Goal: Transaction & Acquisition: Purchase product/service

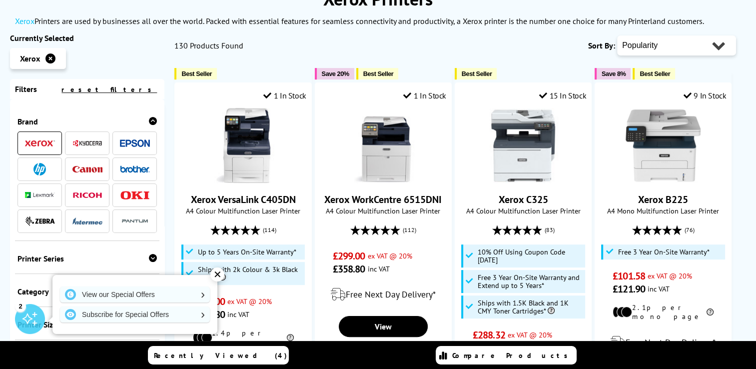
type input "c4"
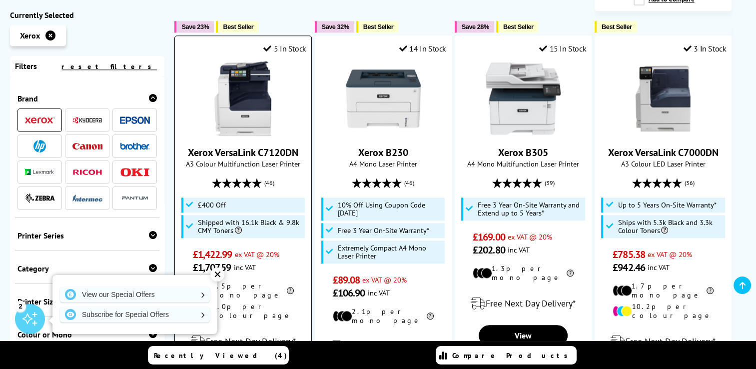
scroll to position [1249, 0]
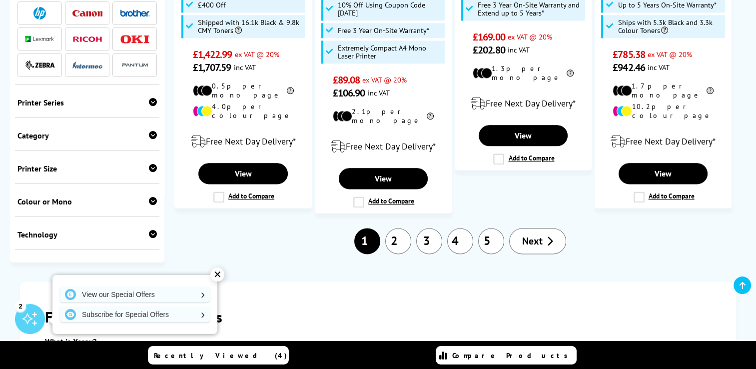
click at [400, 228] on link "2" at bounding box center [398, 241] width 26 height 26
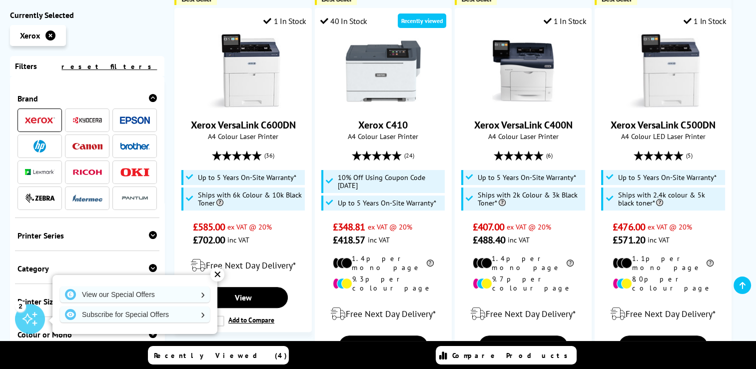
scroll to position [200, 0]
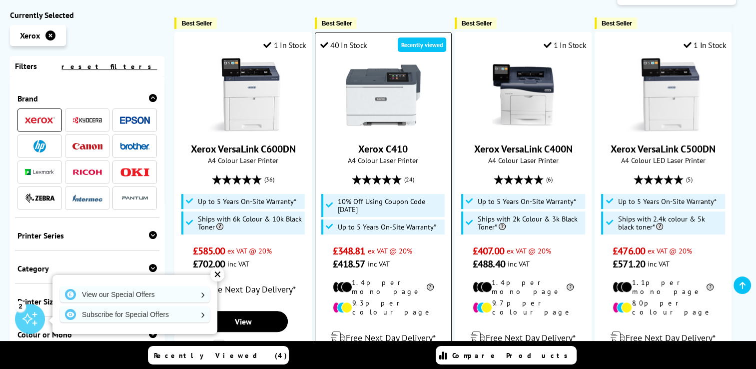
click at [393, 149] on link "Xerox C410" at bounding box center [382, 148] width 49 height 13
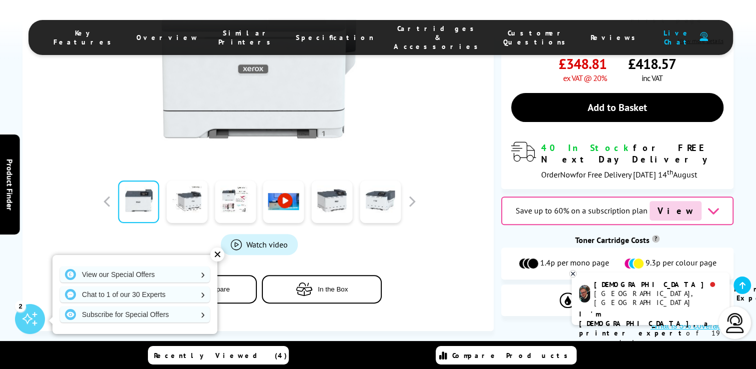
click at [706, 204] on icon at bounding box center [712, 210] width 12 height 12
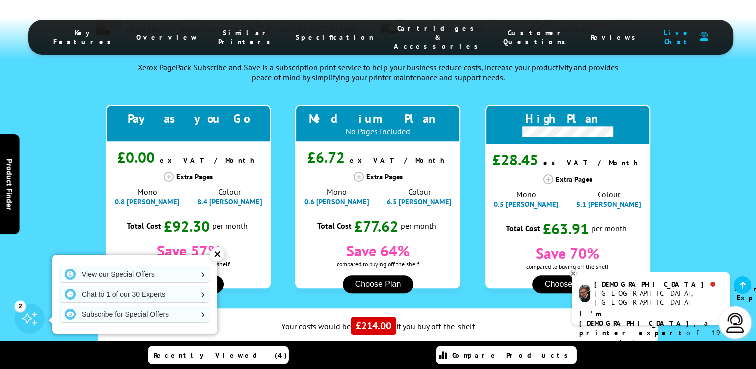
scroll to position [1093, 0]
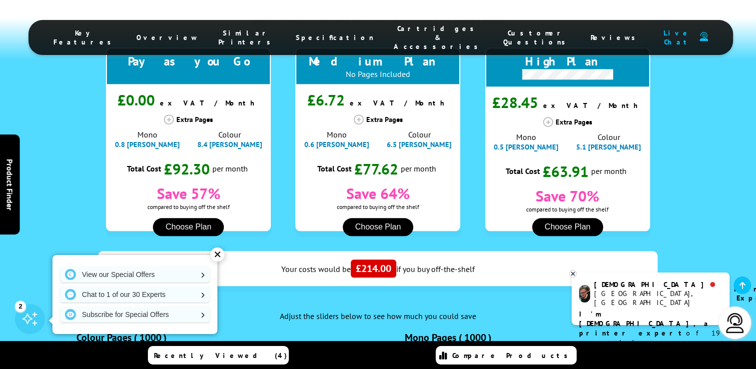
click at [574, 218] on button "Choose Plan" at bounding box center [567, 227] width 71 height 18
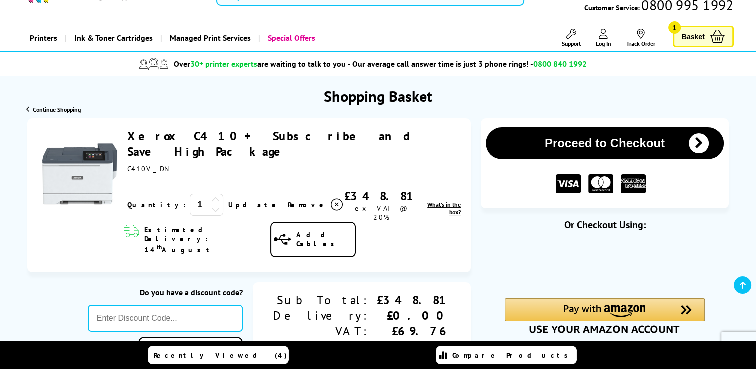
scroll to position [100, 0]
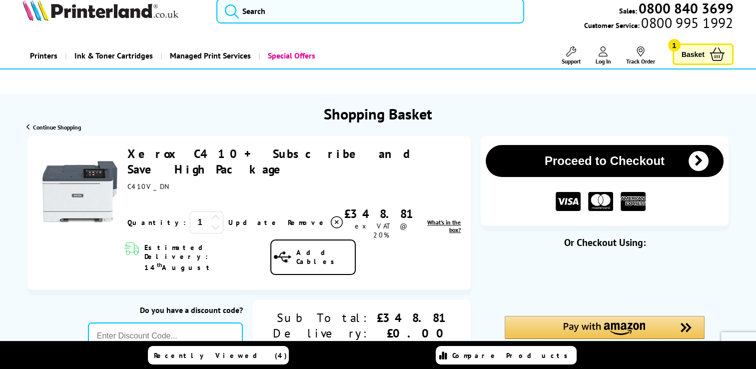
scroll to position [0, 0]
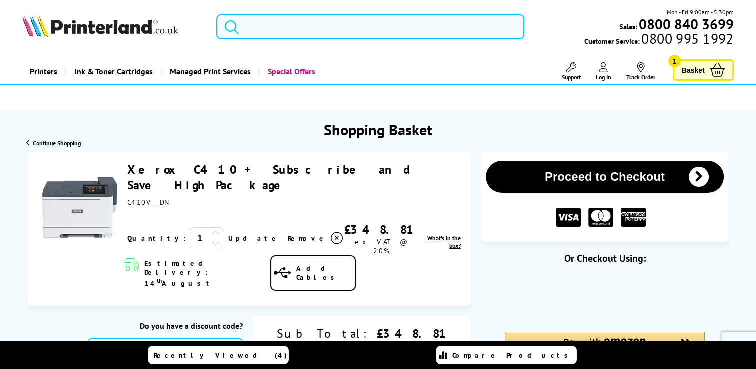
click at [295, 31] on input "search" at bounding box center [370, 26] width 308 height 25
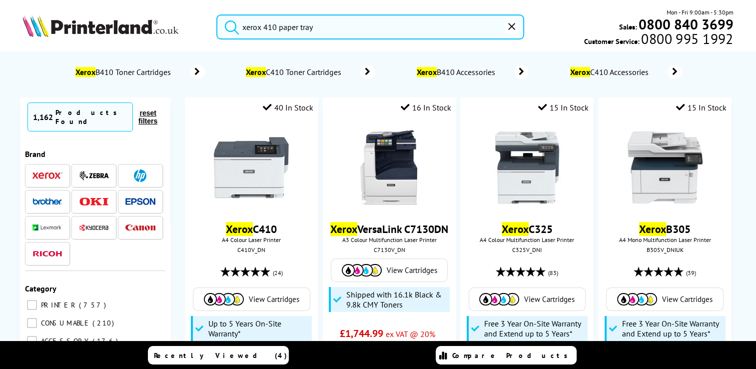
type input "xerox 410 paper tray"
click at [217, 14] on button "submit" at bounding box center [229, 25] width 25 height 22
click at [405, 31] on input "xerox 410 paper tray" at bounding box center [370, 26] width 308 height 25
click at [217, 14] on button "submit" at bounding box center [229, 25] width 25 height 22
drag, startPoint x: 337, startPoint y: 25, endPoint x: 240, endPoint y: 25, distance: 97.4
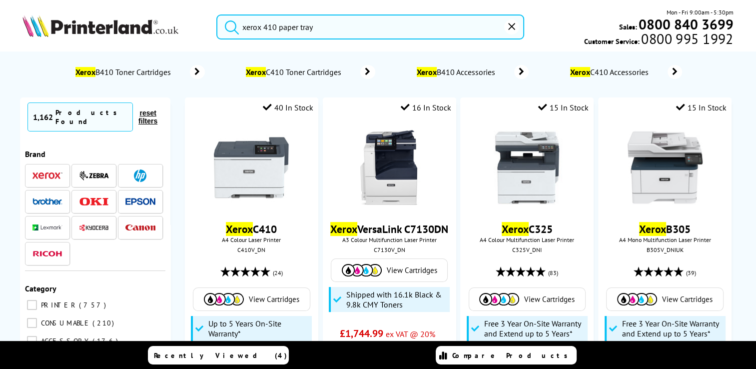
click at [240, 25] on form "xerox 410 paper tray" at bounding box center [370, 26] width 308 height 25
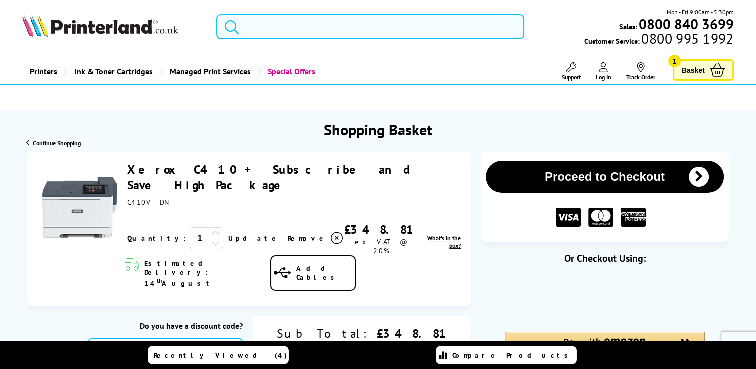
click at [287, 27] on input "search" at bounding box center [370, 26] width 308 height 25
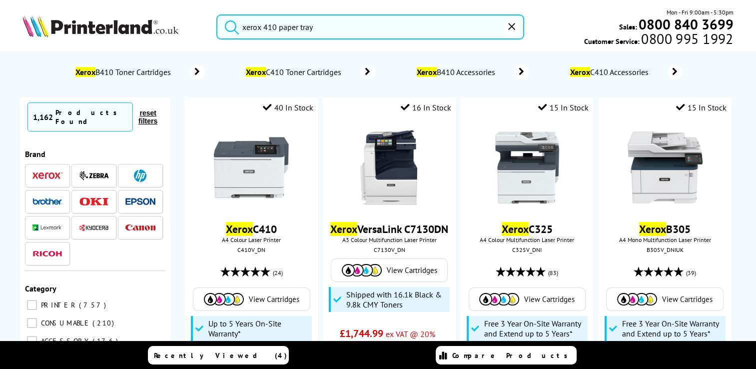
click at [263, 25] on input "xerox 410 paper tray" at bounding box center [370, 26] width 308 height 25
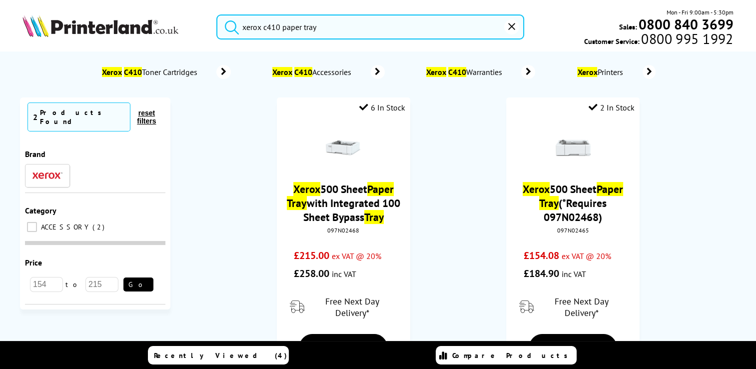
type input "xerox c410 paper tray"
